Goal: Task Accomplishment & Management: Manage account settings

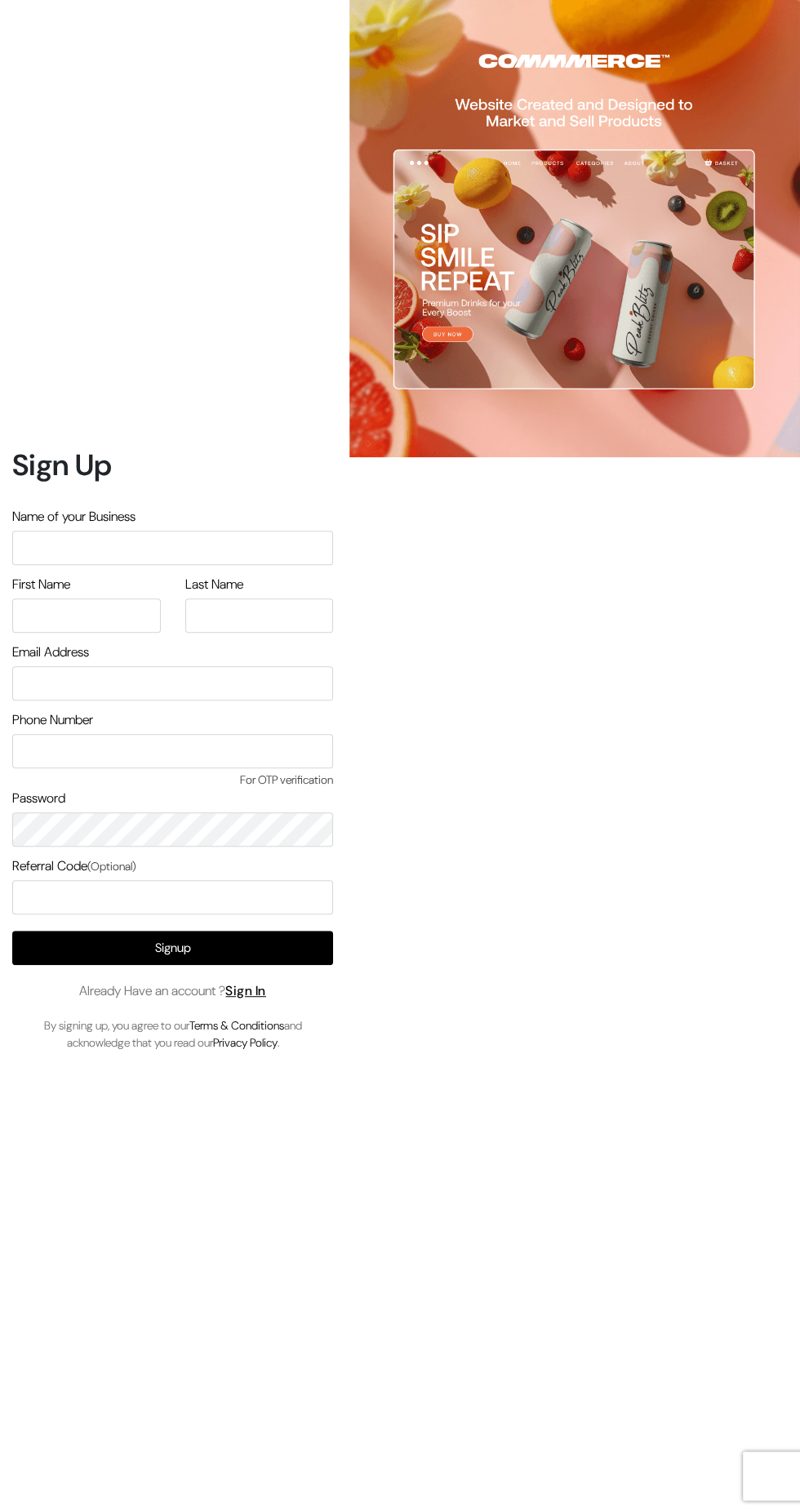
click at [103, 565] on input "text" at bounding box center [172, 547] width 321 height 34
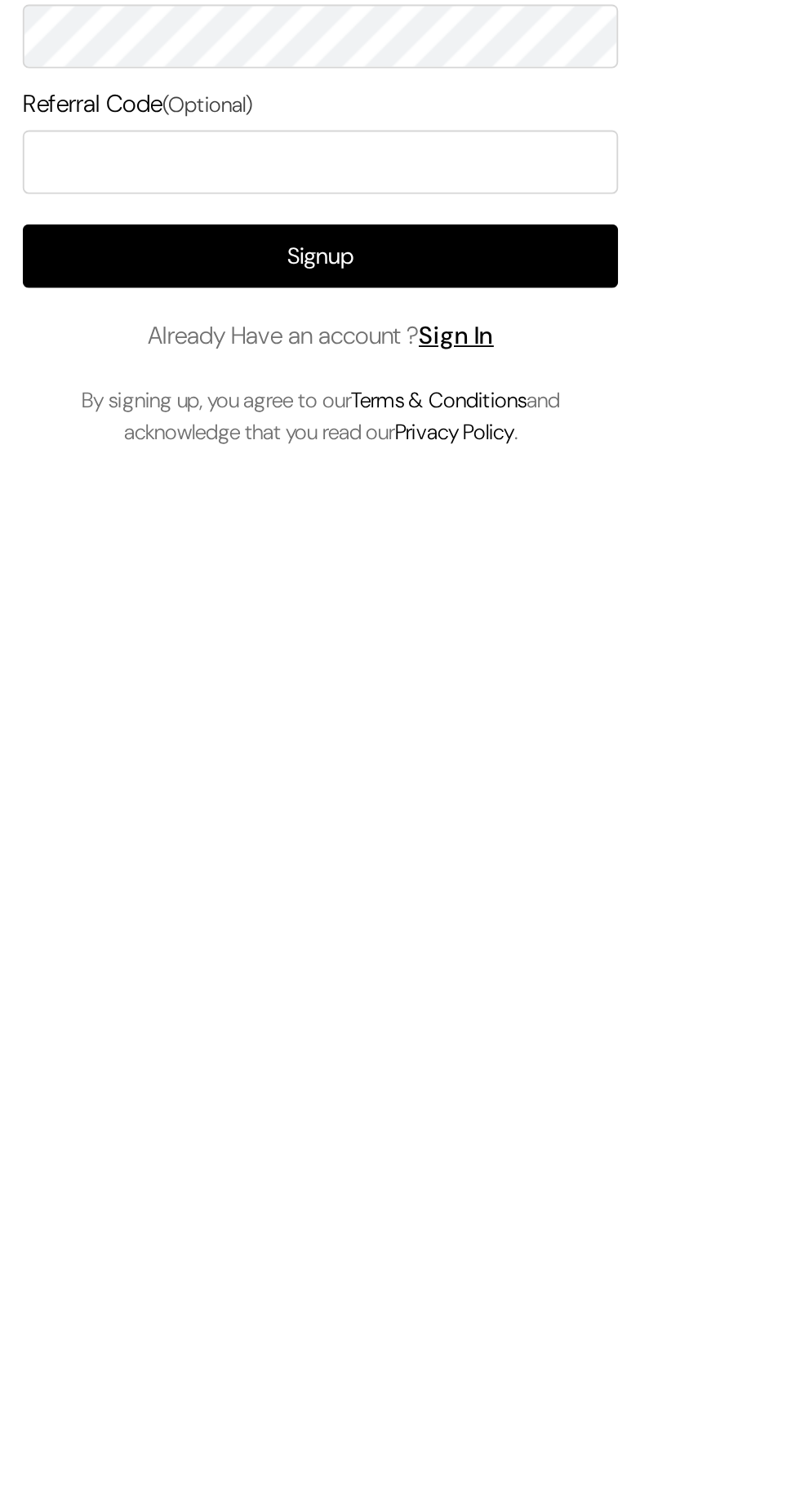
click at [252, 999] on link "Sign In" at bounding box center [245, 991] width 41 height 17
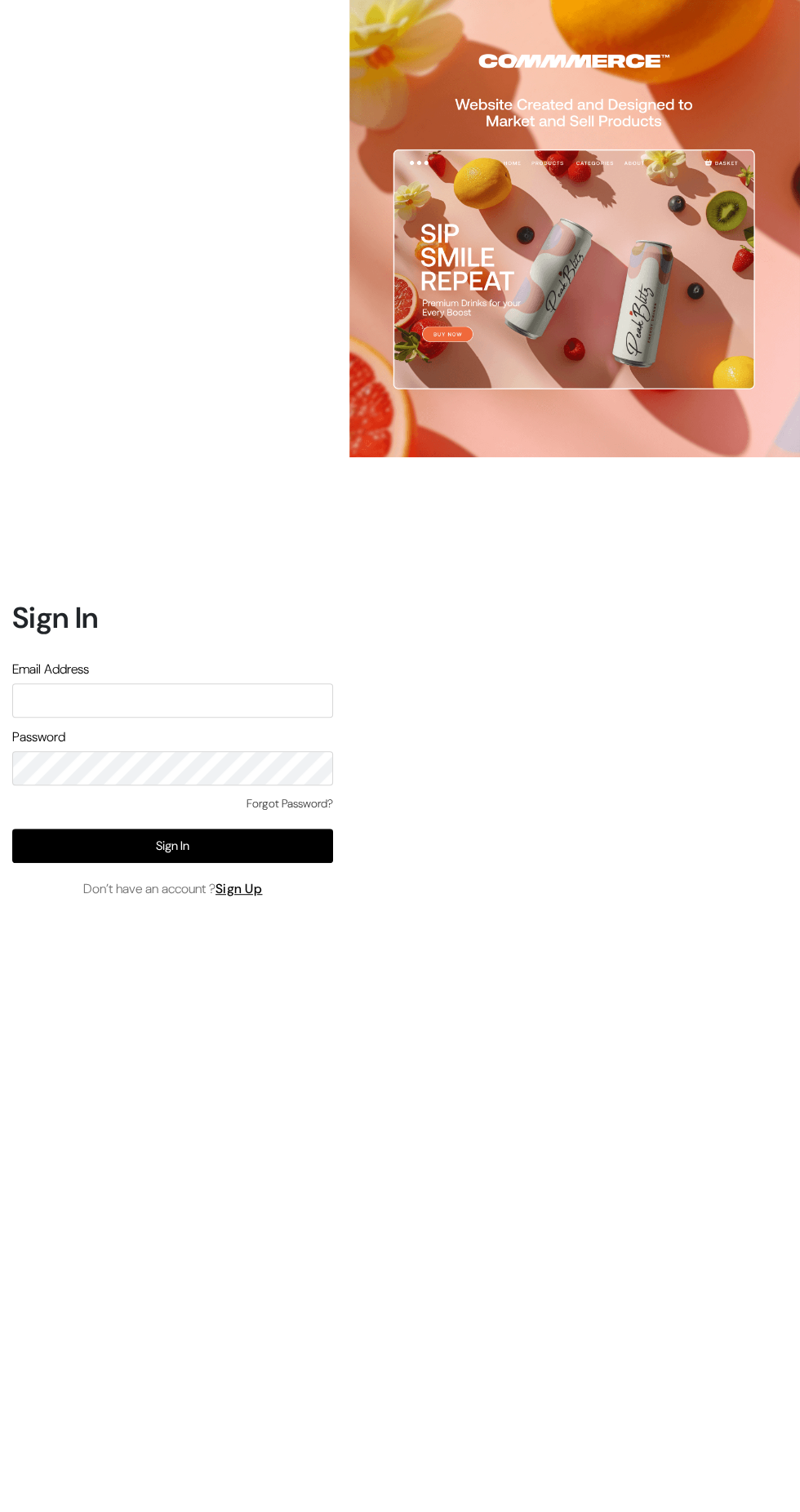
click at [98, 717] on input "text" at bounding box center [172, 700] width 321 height 34
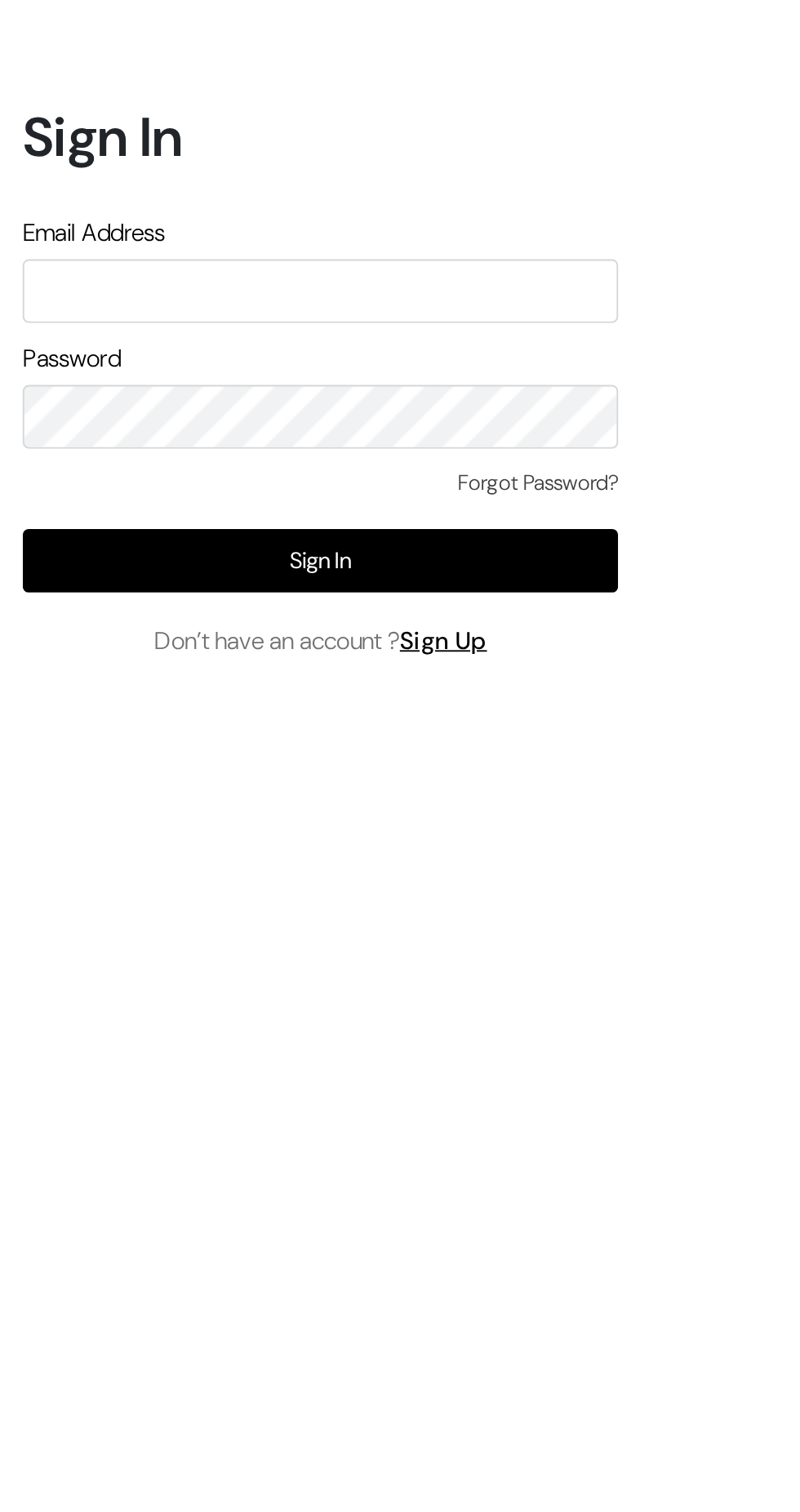
type input "[EMAIL_ADDRESS][DOMAIN_NAME]"
click at [68, 862] on button "Sign In" at bounding box center [172, 845] width 321 height 34
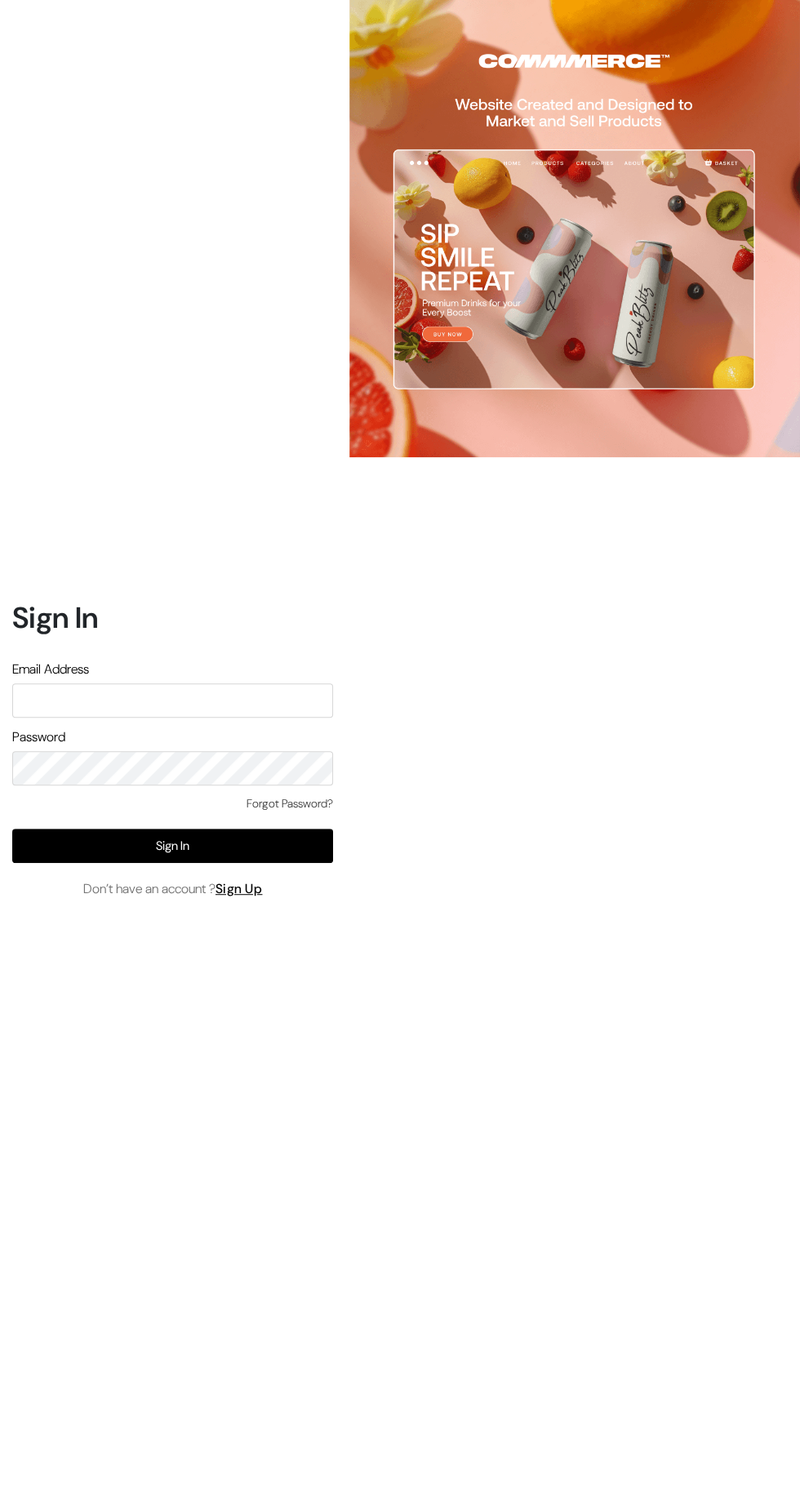
click at [90, 717] on input "text" at bounding box center [172, 700] width 321 height 34
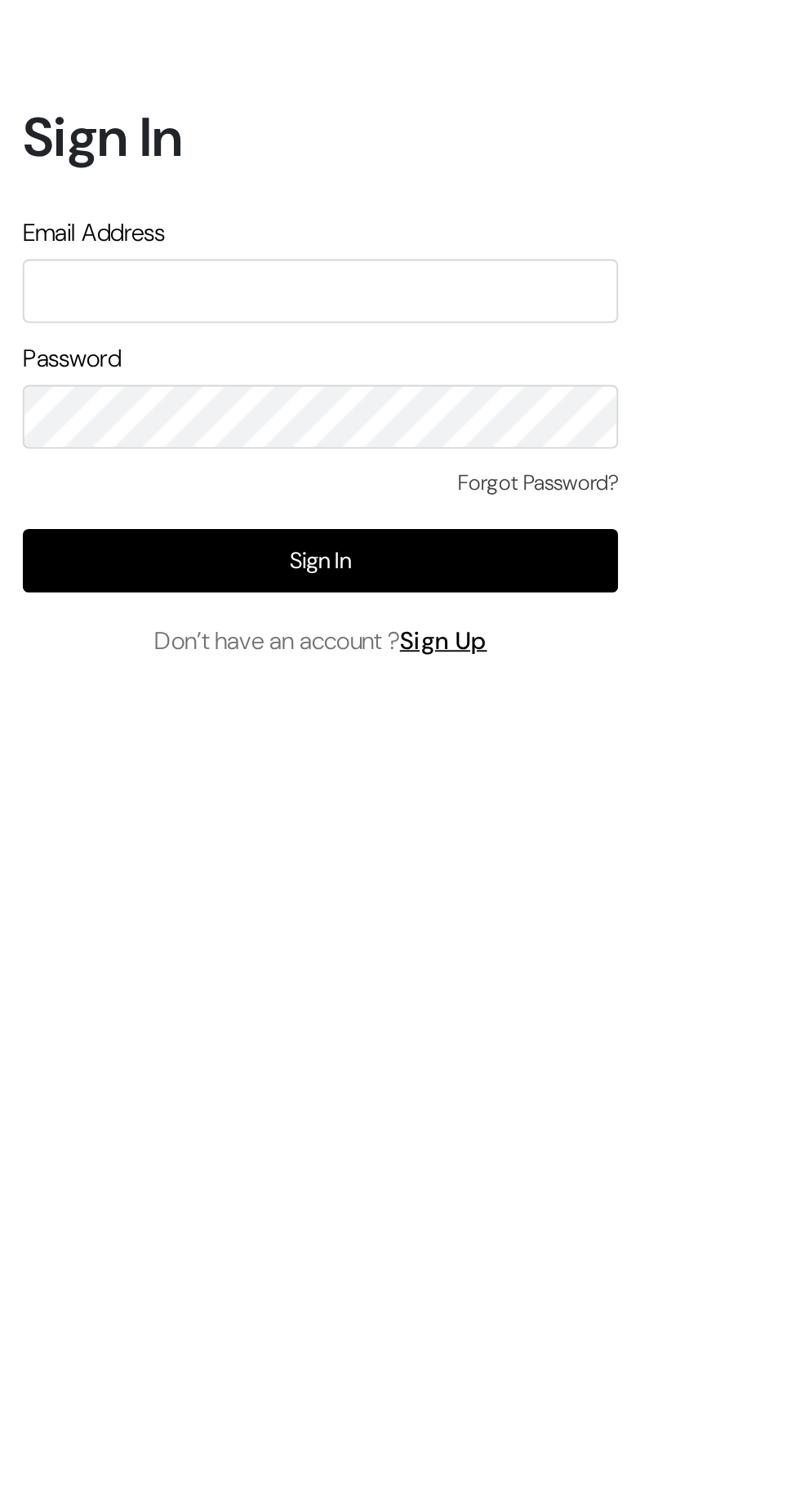
type input "[EMAIL_ADDRESS][DOMAIN_NAME]"
click at [268, 812] on link "Forgot Password?" at bounding box center [289, 803] width 86 height 17
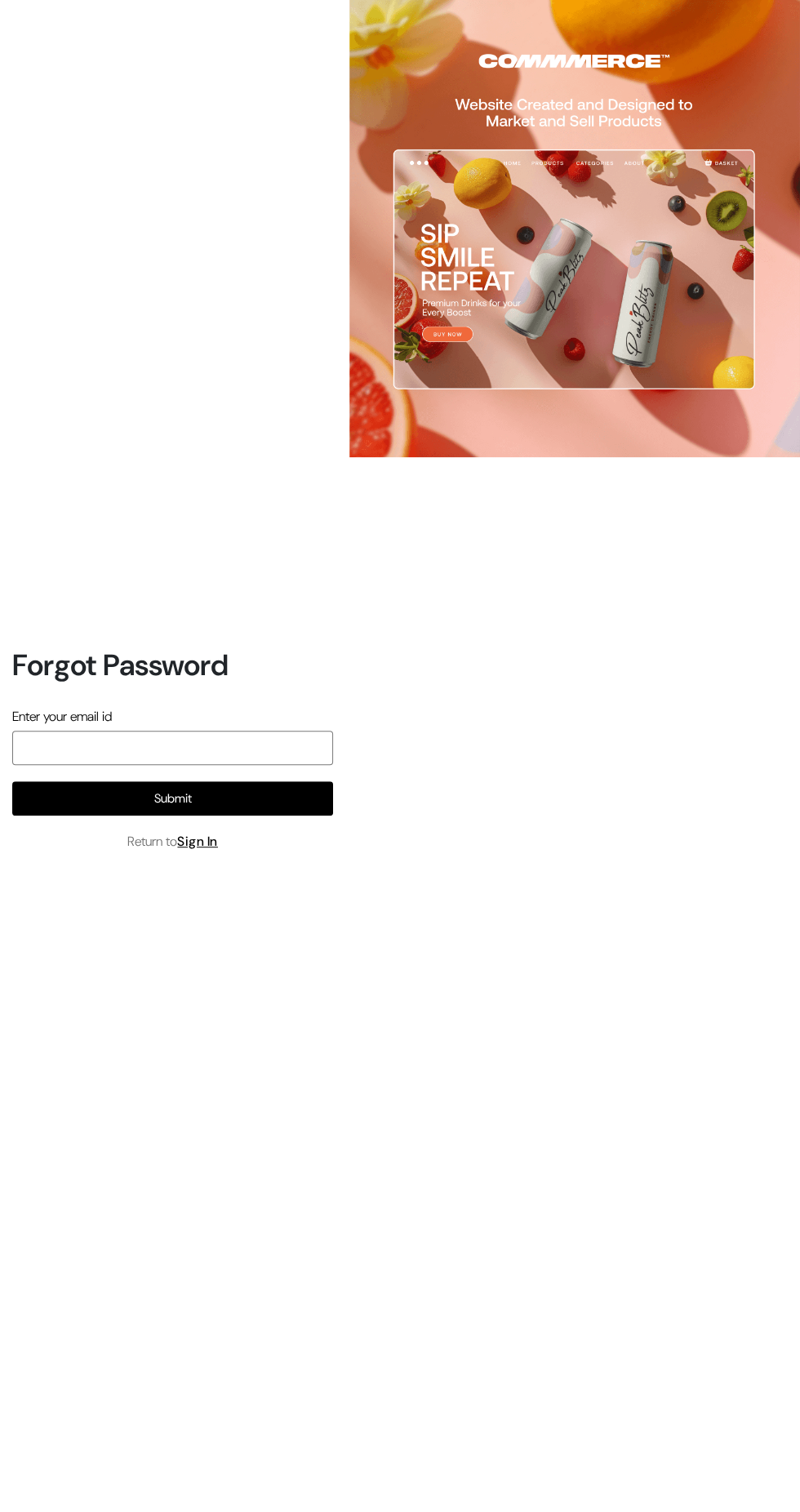
click at [111, 765] on input "email" at bounding box center [172, 747] width 321 height 34
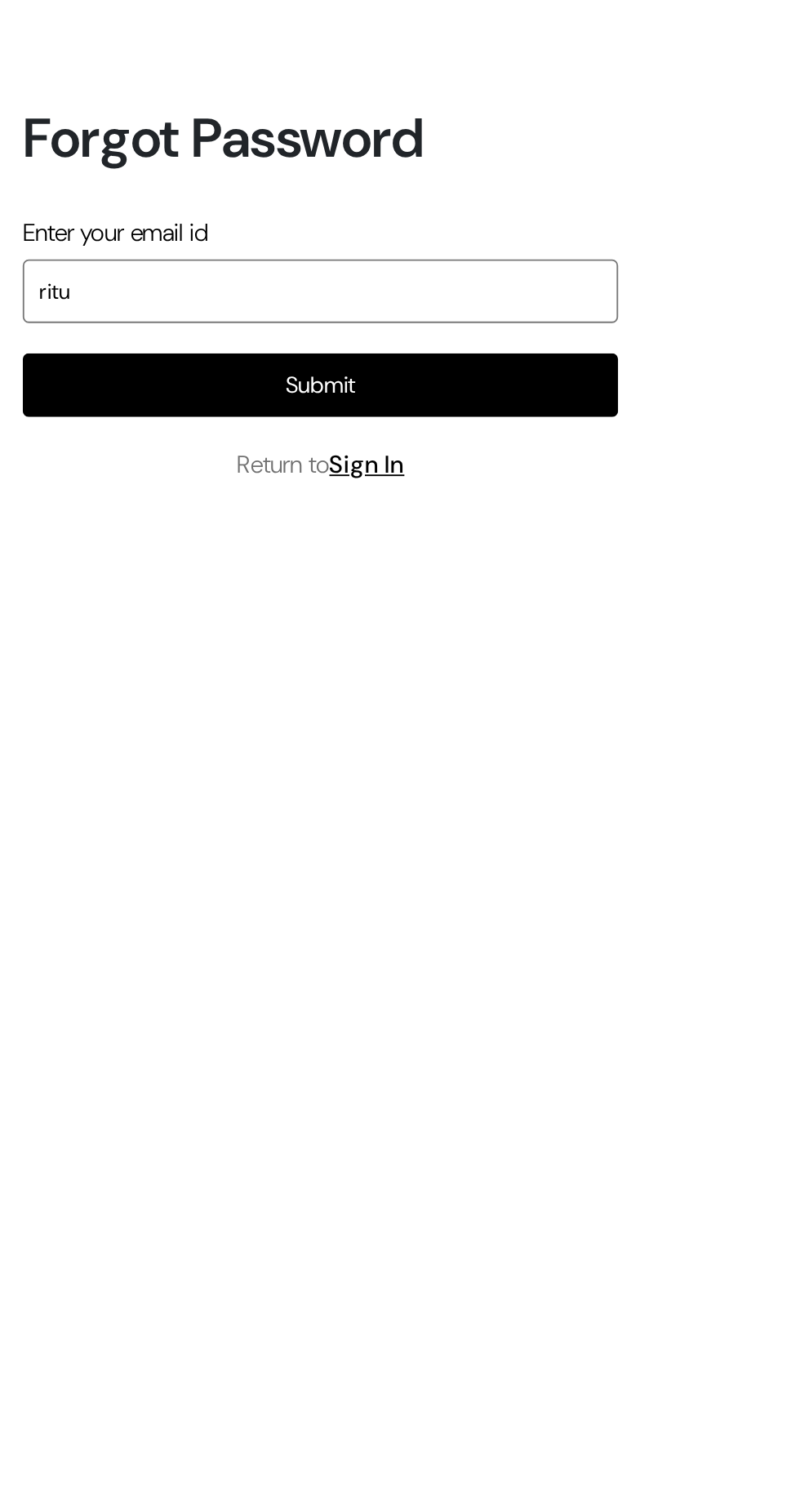
click at [86, 765] on input "ritu" at bounding box center [172, 747] width 321 height 34
type input "[EMAIL_ADDRESS][DOMAIN_NAME]"
click at [60, 815] on button "Submit" at bounding box center [172, 798] width 321 height 34
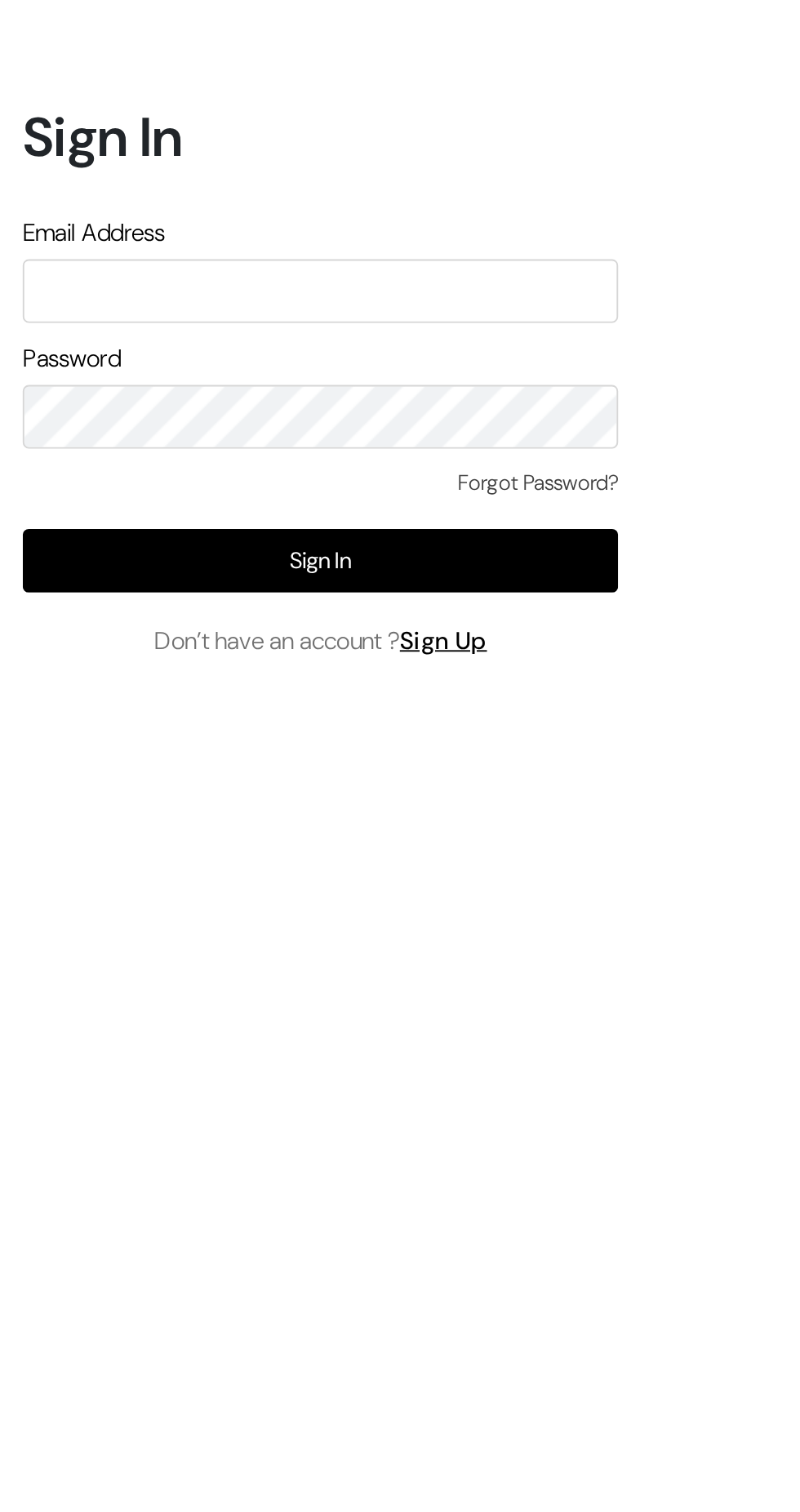
type input "[EMAIL_ADDRESS][DOMAIN_NAME]"
click at [98, 862] on button "Sign In" at bounding box center [172, 845] width 321 height 34
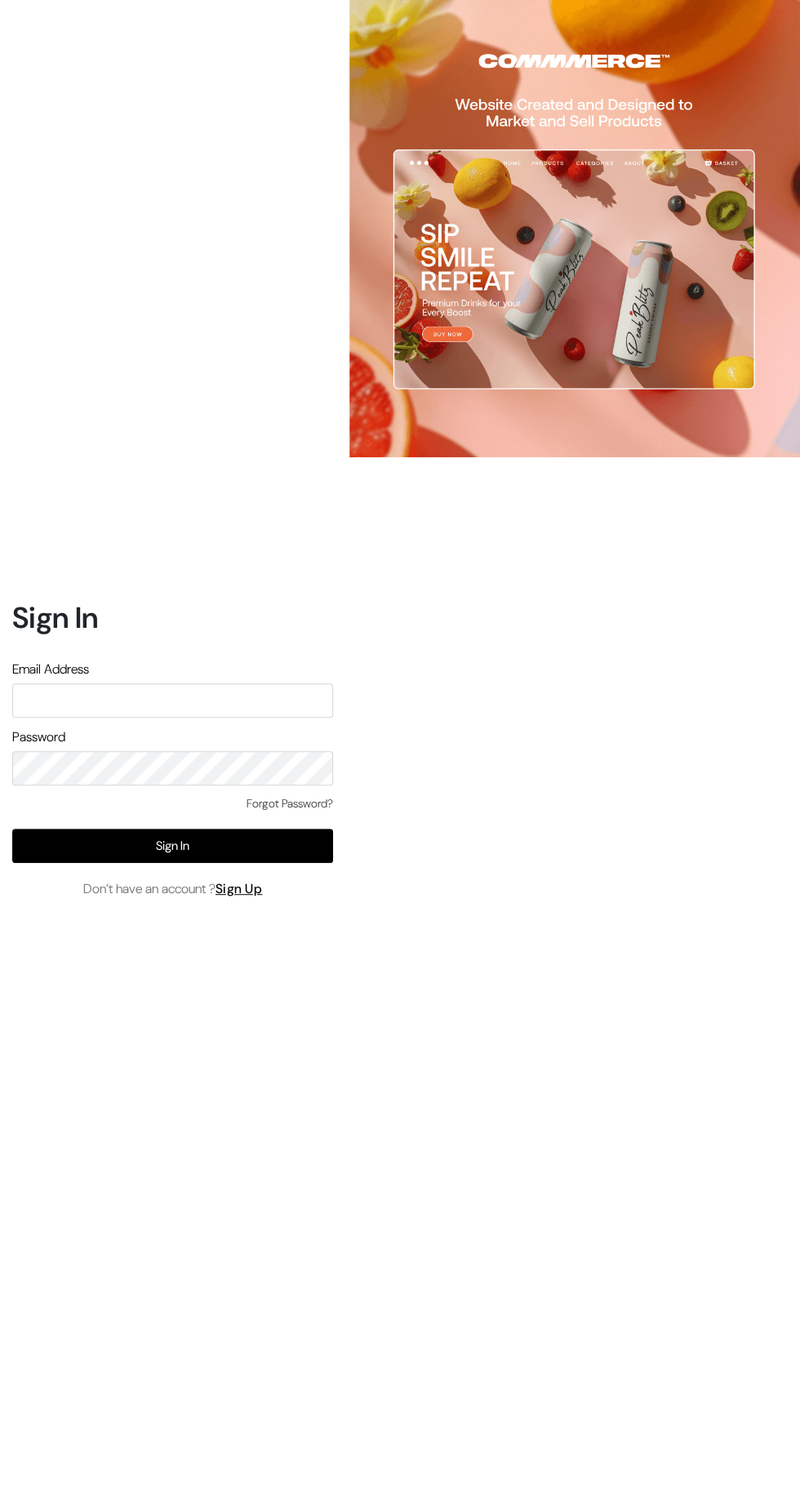
click at [53, 717] on input "text" at bounding box center [172, 700] width 321 height 34
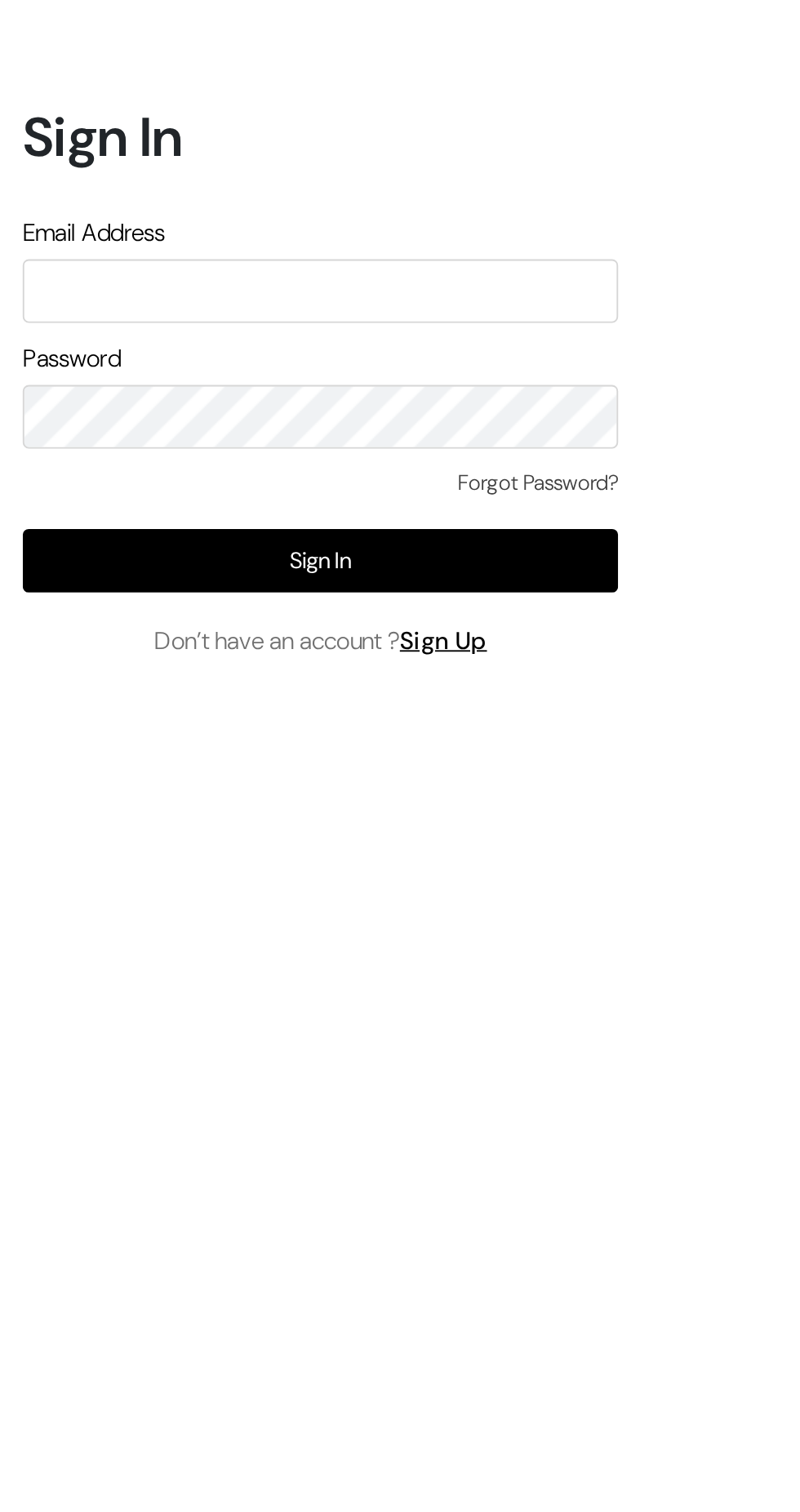
type input "[EMAIL_ADDRESS][DOMAIN_NAME]"
